Goal: Transaction & Acquisition: Purchase product/service

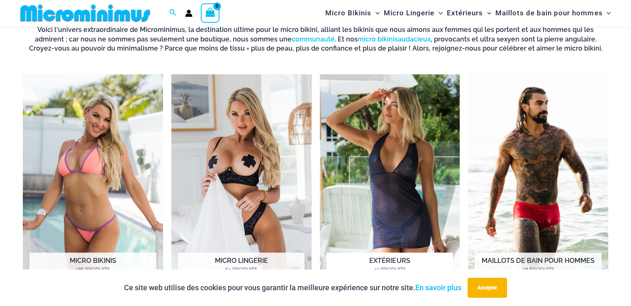
scroll to position [616, 0]
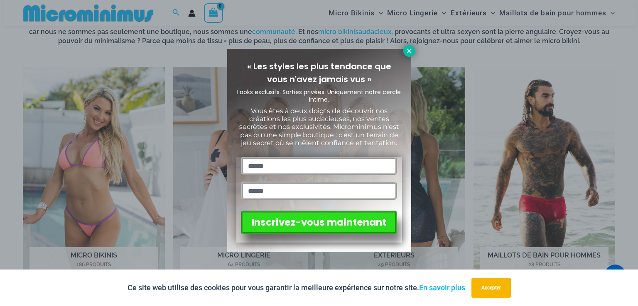
click at [409, 50] on icon at bounding box center [408, 51] width 5 height 5
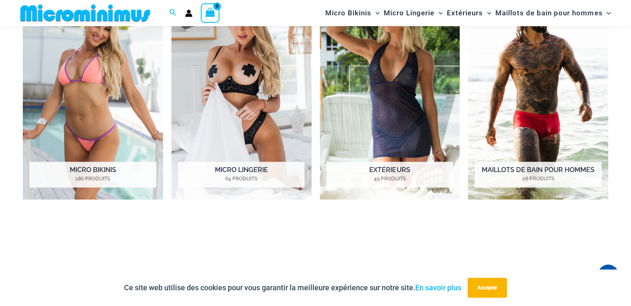
scroll to position [699, 0]
click at [89, 101] on img "Visitez la catégorie de produits Micro Bikinis" at bounding box center [93, 92] width 140 height 216
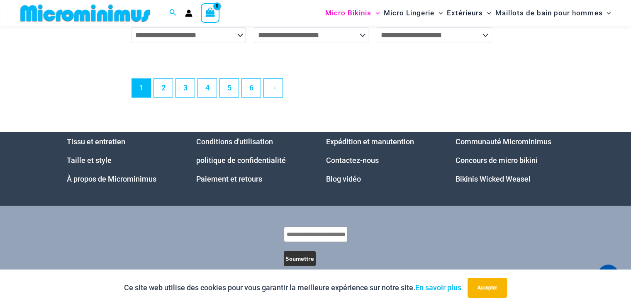
scroll to position [2253, 0]
click at [163, 83] on font "2" at bounding box center [163, 87] width 4 height 9
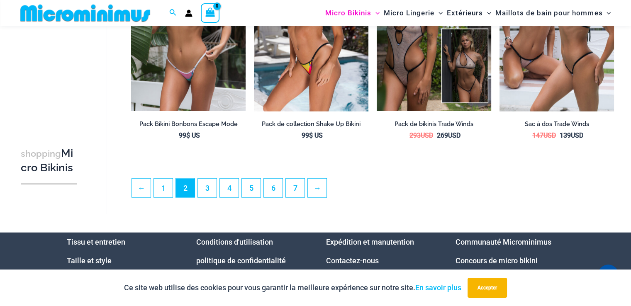
scroll to position [2068, 0]
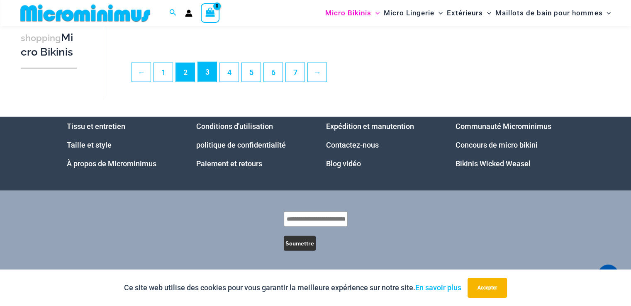
click at [204, 73] on link "3" at bounding box center [207, 72] width 19 height 20
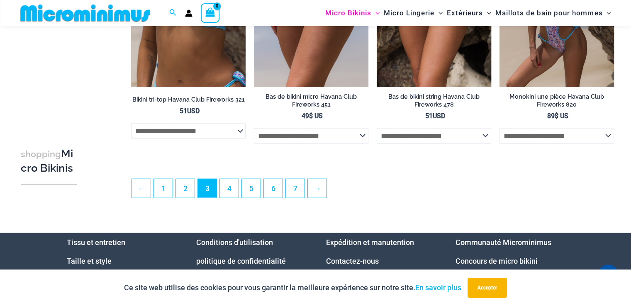
scroll to position [1988, 0]
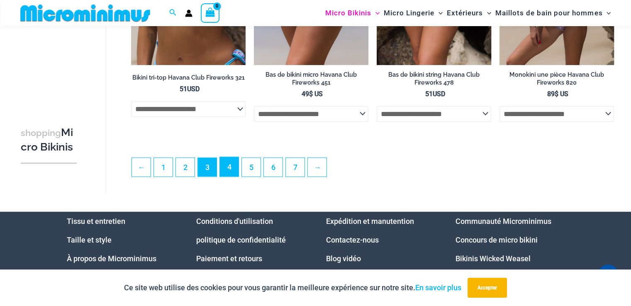
click at [229, 171] on font "4" at bounding box center [229, 167] width 4 height 9
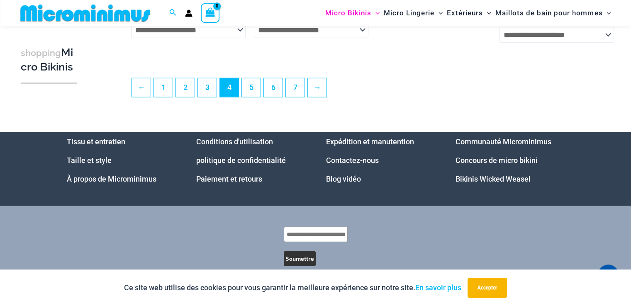
scroll to position [2075, 0]
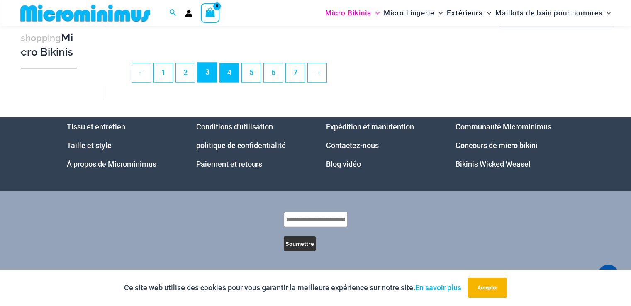
click at [209, 76] on font "3" at bounding box center [207, 72] width 4 height 9
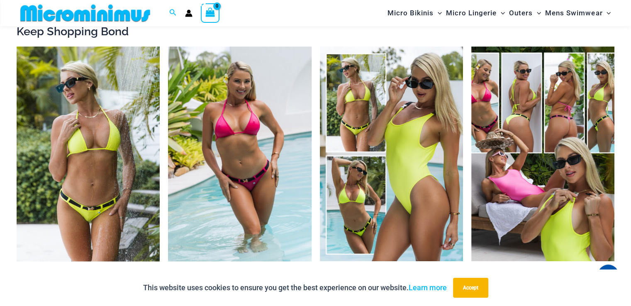
scroll to position [830, 0]
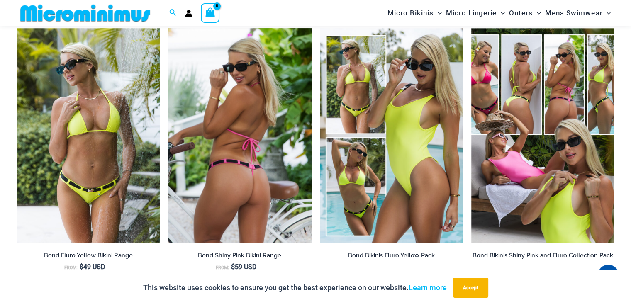
click at [246, 150] on img at bounding box center [239, 135] width 143 height 215
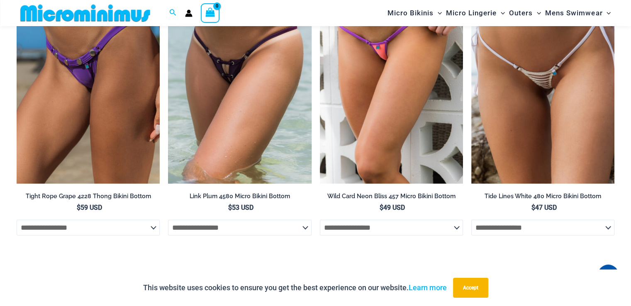
scroll to position [2650, 0]
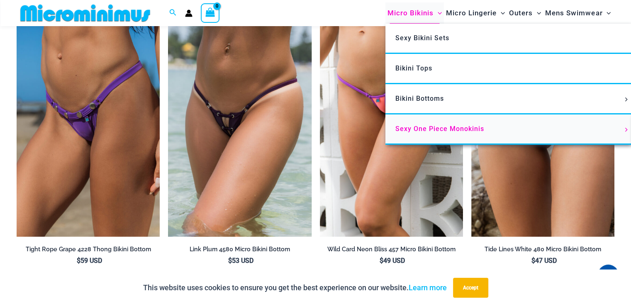
click at [443, 131] on span "Sexy One Piece Monokinis" at bounding box center [440, 129] width 89 height 8
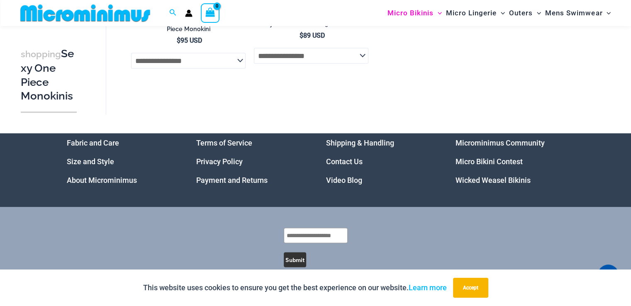
scroll to position [1514, 0]
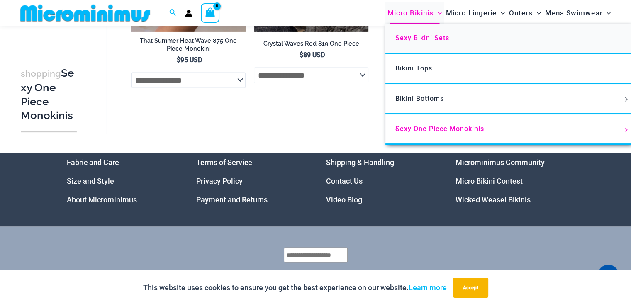
click at [427, 39] on span "Sexy Bikini Sets" at bounding box center [423, 38] width 54 height 8
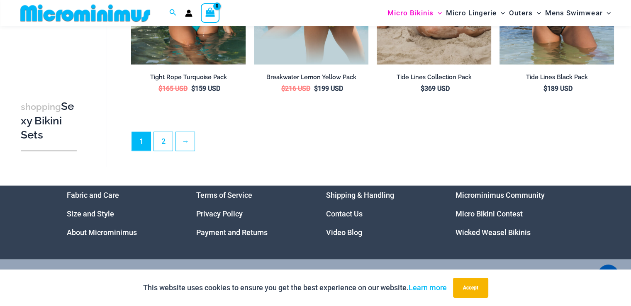
scroll to position [1894, 0]
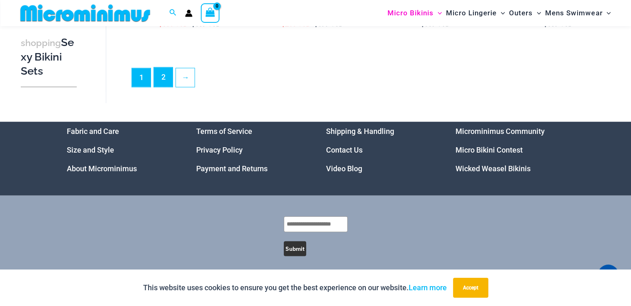
click at [163, 68] on link "2" at bounding box center [163, 78] width 19 height 20
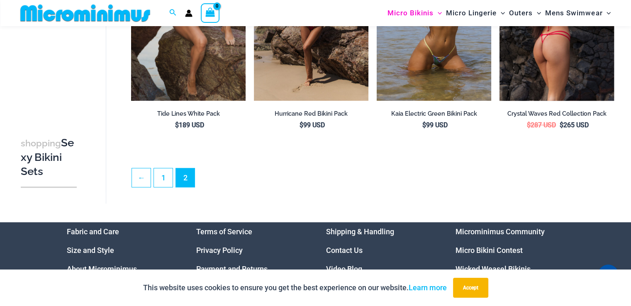
scroll to position [201, 0]
